Goal: Information Seeking & Learning: Find contact information

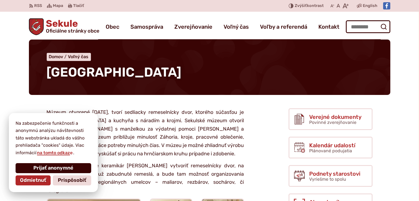
click at [44, 167] on span "Prijať anonymné" at bounding box center [53, 168] width 40 height 6
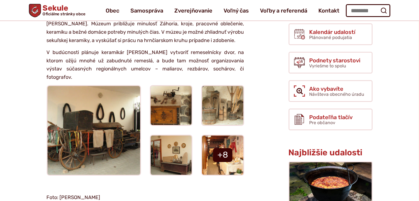
scroll to position [28, 0]
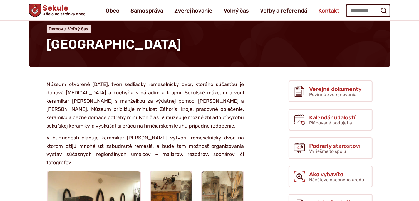
click at [324, 7] on span "Kontakt" at bounding box center [328, 11] width 21 height 16
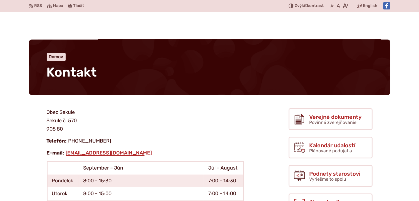
scroll to position [83, 0]
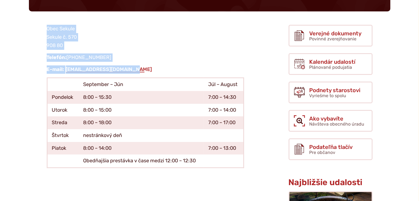
drag, startPoint x: 144, startPoint y: 73, endPoint x: 42, endPoint y: 31, distance: 110.4
copy article "Obec Sekule Sekule č. 570 908 80 Telefón: [PHONE_NUMBER] E-mail: [EMAIL_ADDRESS…"
